Goal: Task Accomplishment & Management: Use online tool/utility

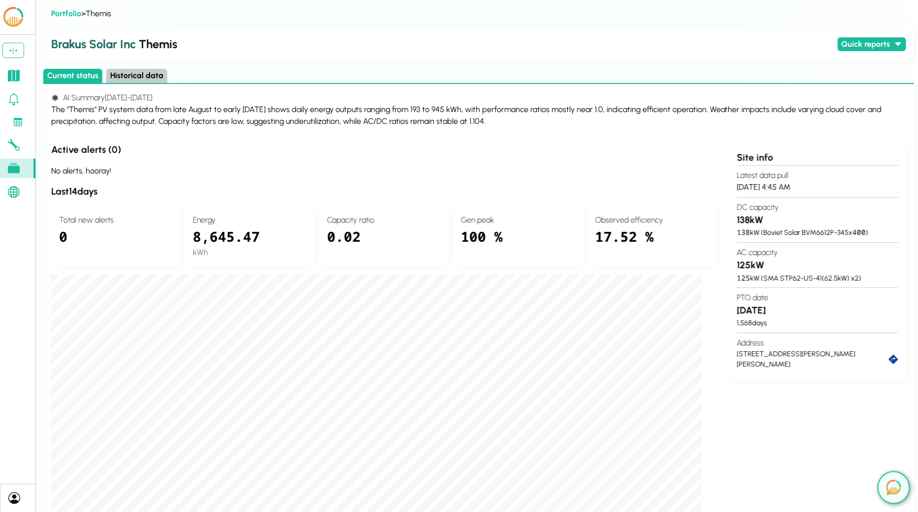
click at [12, 494] on icon at bounding box center [14, 499] width 12 height 12
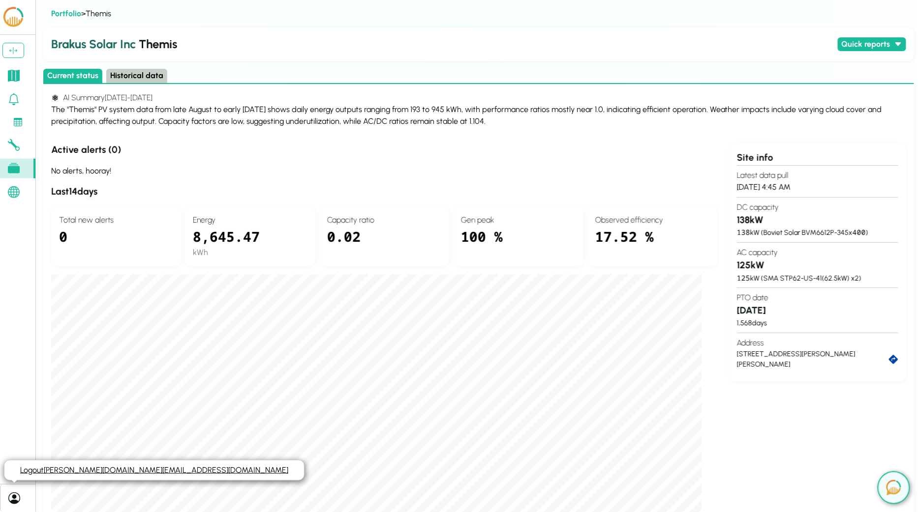
click at [34, 471] on link "Logout daryl.lu@lcoe.ai" at bounding box center [154, 470] width 268 height 9
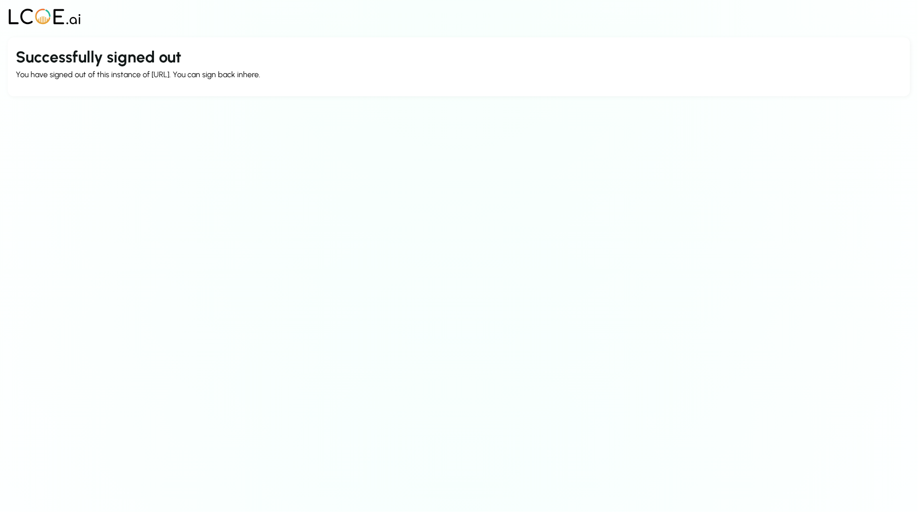
click at [242, 76] on p "You have signed out of this instance of [URL]. You can sign back in here ." at bounding box center [459, 75] width 886 height 12
click at [259, 73] on link "here" at bounding box center [251, 74] width 16 height 9
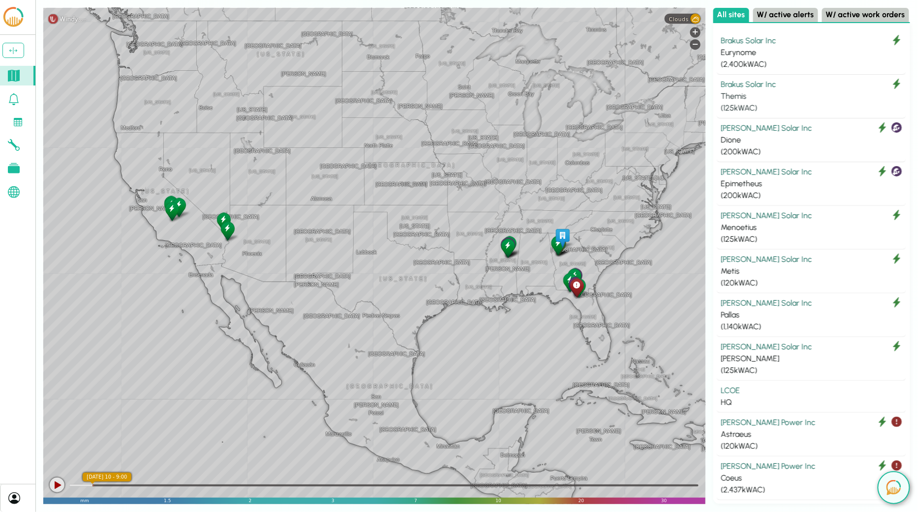
click at [771, 94] on div "Themis" at bounding box center [811, 96] width 181 height 12
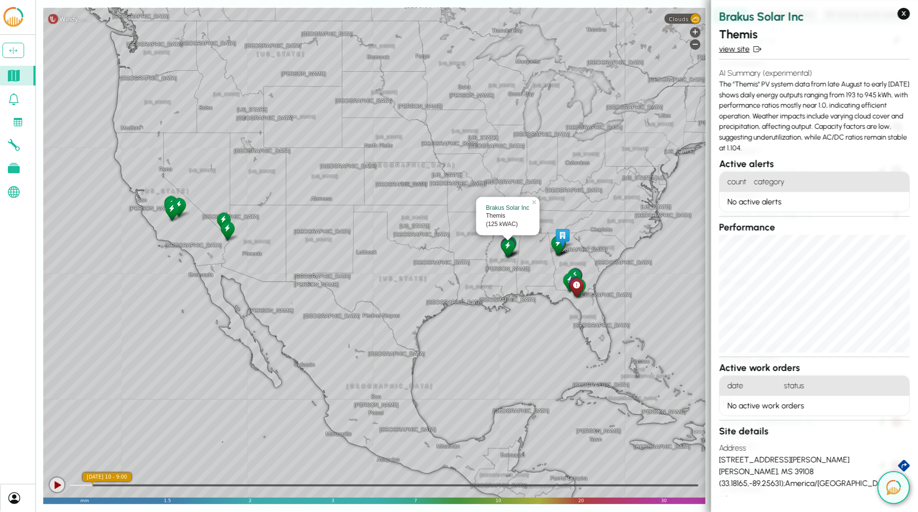
click at [739, 54] on link "view site" at bounding box center [814, 49] width 191 height 12
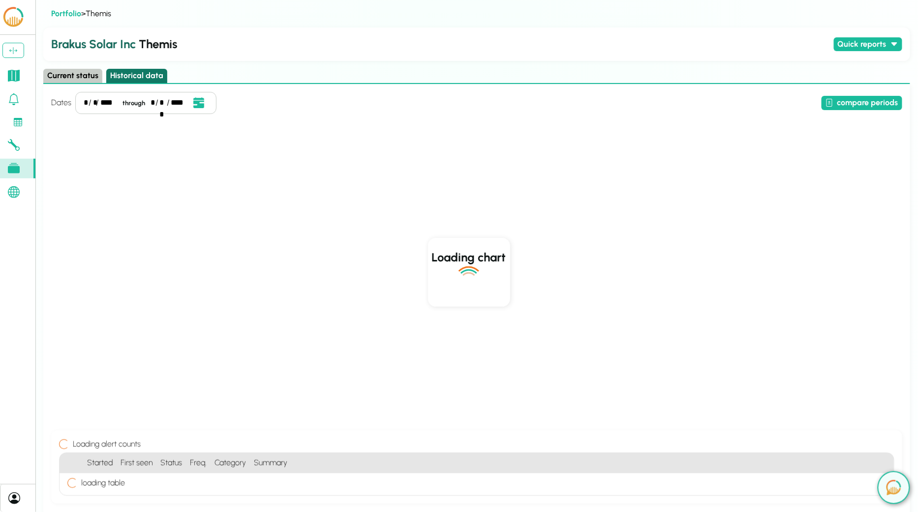
click at [112, 78] on button "Historical data" at bounding box center [136, 76] width 61 height 14
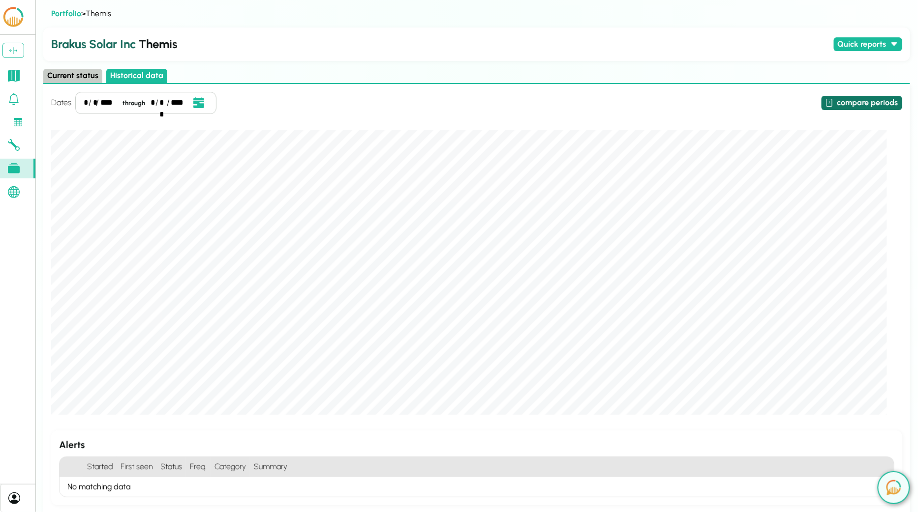
click at [834, 103] on button "compare periods" at bounding box center [861, 103] width 81 height 14
